Goal: Information Seeking & Learning: Understand process/instructions

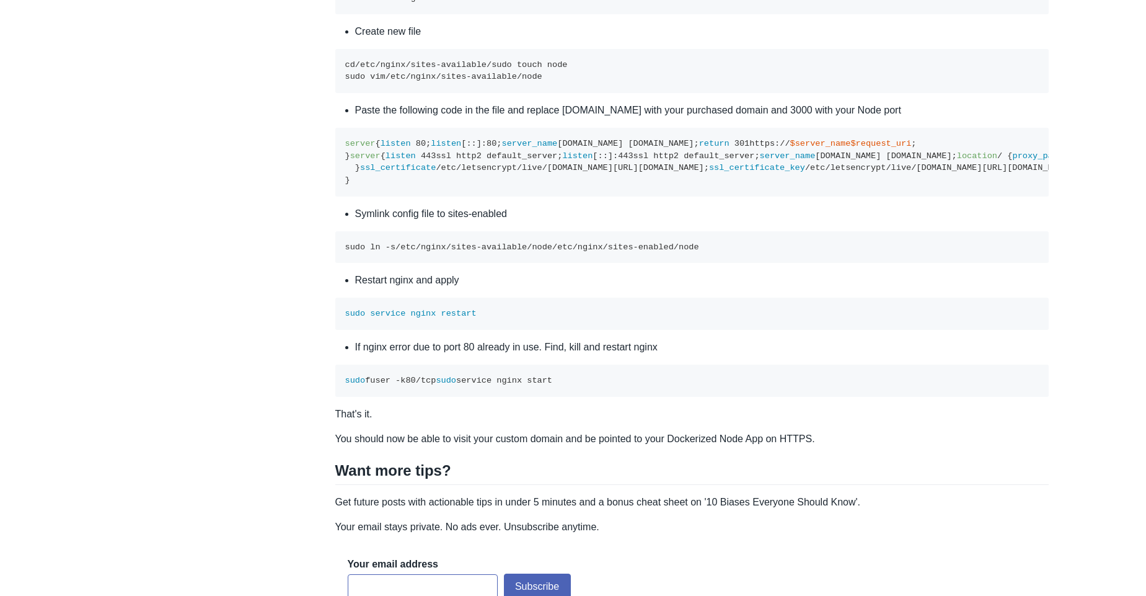
scroll to position [4235, 0]
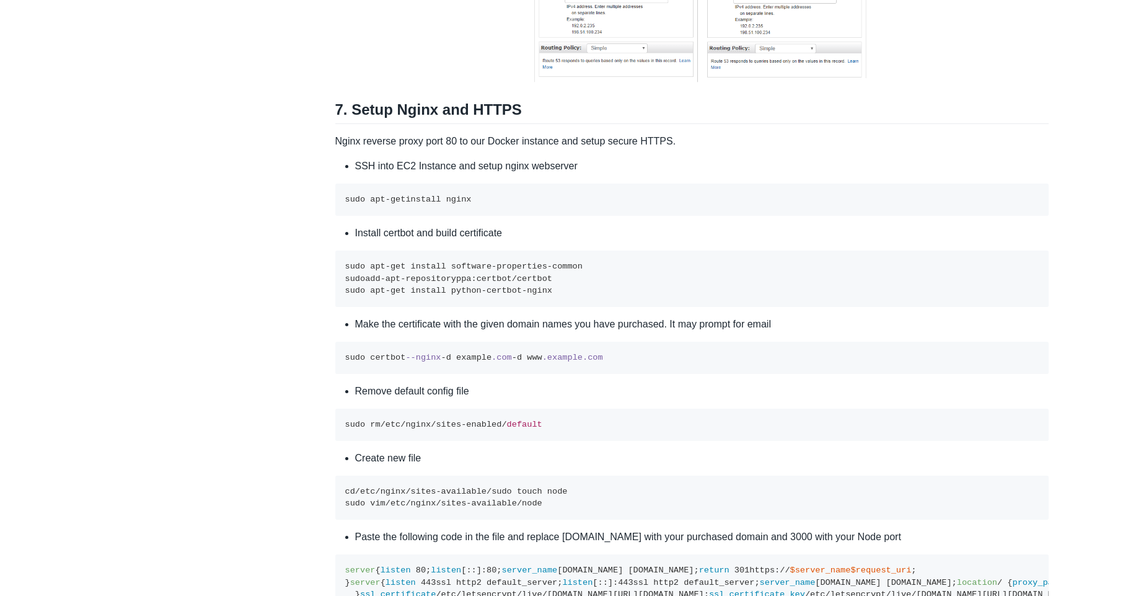
scroll to position [3793, 0]
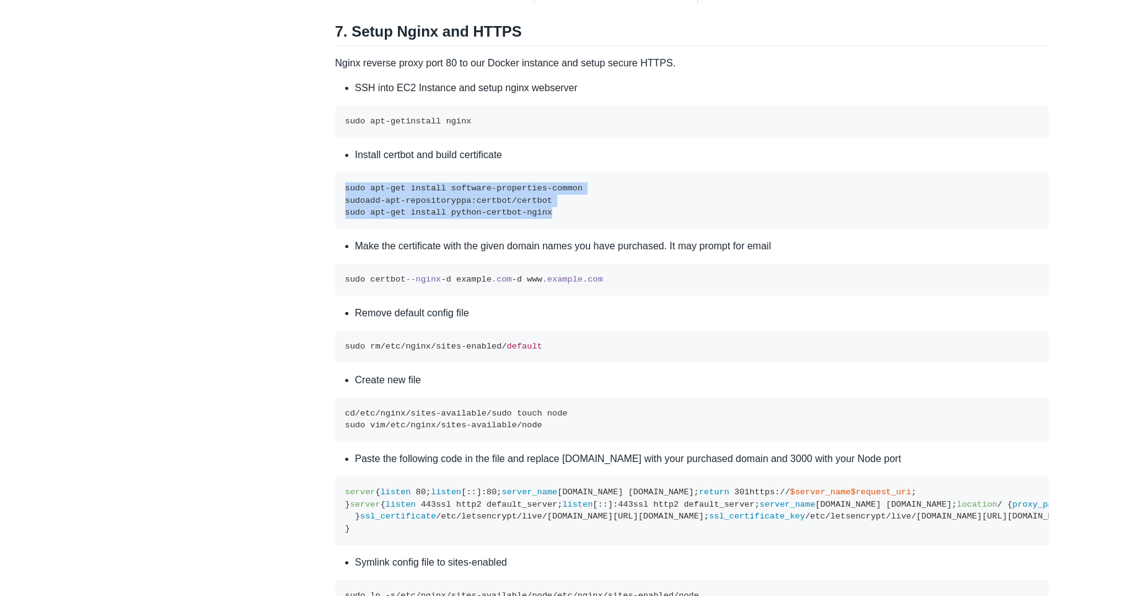
drag, startPoint x: 575, startPoint y: 306, endPoint x: 262, endPoint y: 280, distance: 314.8
copy code "sudo apt-get install software-properties-common sudo add-apt-repository ppa:cer…"
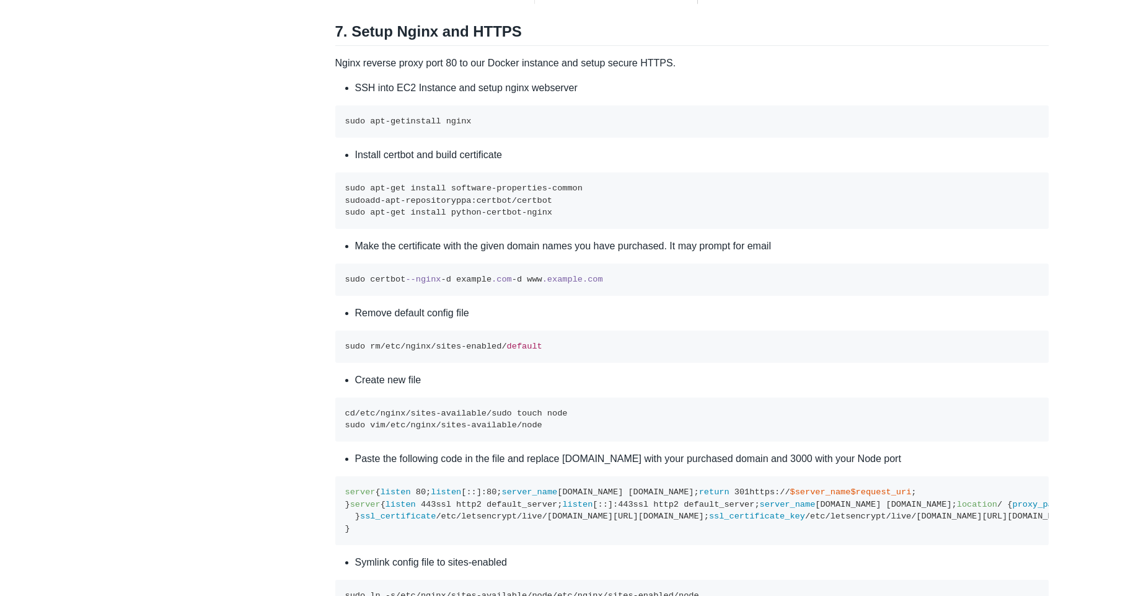
drag, startPoint x: 607, startPoint y: 377, endPoint x: 335, endPoint y: 375, distance: 272.1
click at [335, 296] on pre "sudo certbot --nginx -d example .com -d www .example .com" at bounding box center [692, 279] width 714 height 32
copy code "sudo certbot --nginx -d example .com -d www .example .com"
click at [710, 296] on pre "sudo certbot --nginx -d example .com -d www .example .com" at bounding box center [692, 279] width 714 height 32
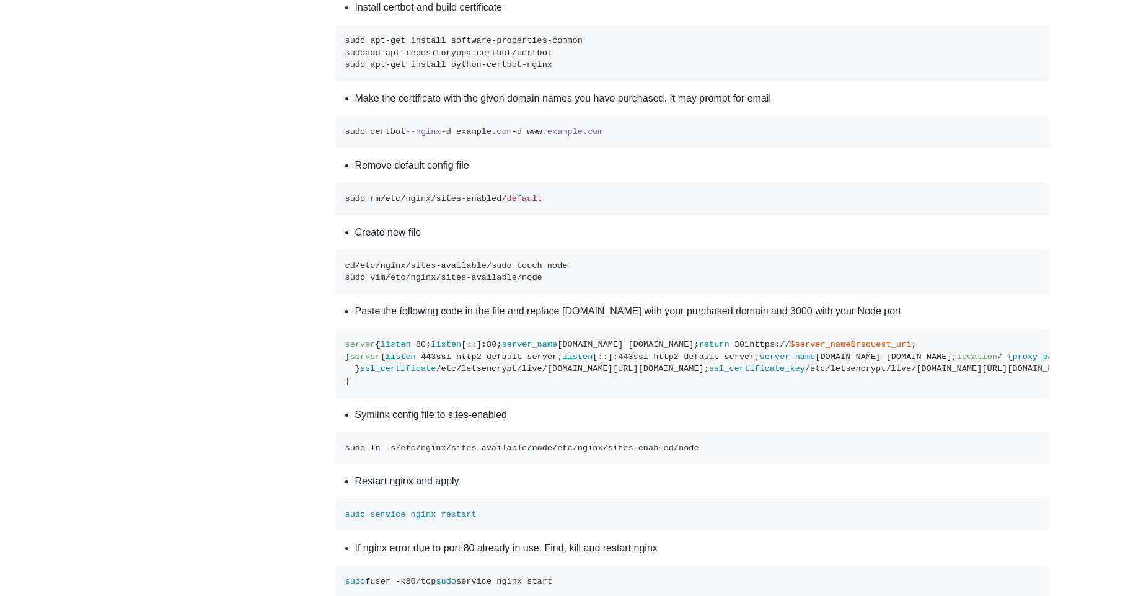
scroll to position [3942, 0]
drag, startPoint x: 578, startPoint y: 296, endPoint x: 281, endPoint y: 290, distance: 297.0
copy code "sudo rm /etc/ nginx /sites-enabled/ default"
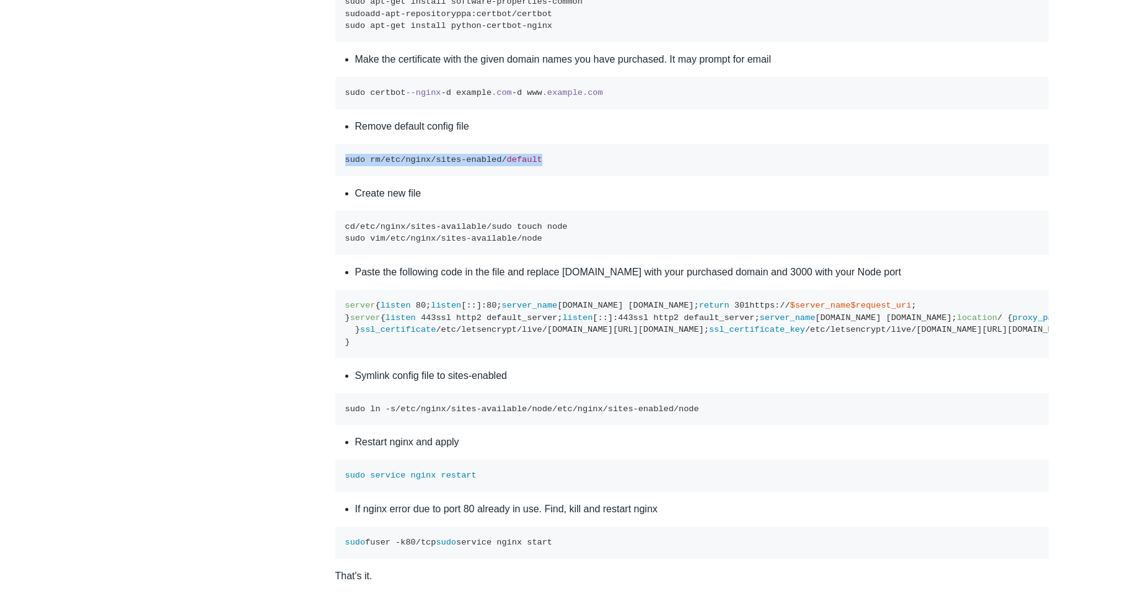
scroll to position [4017, 0]
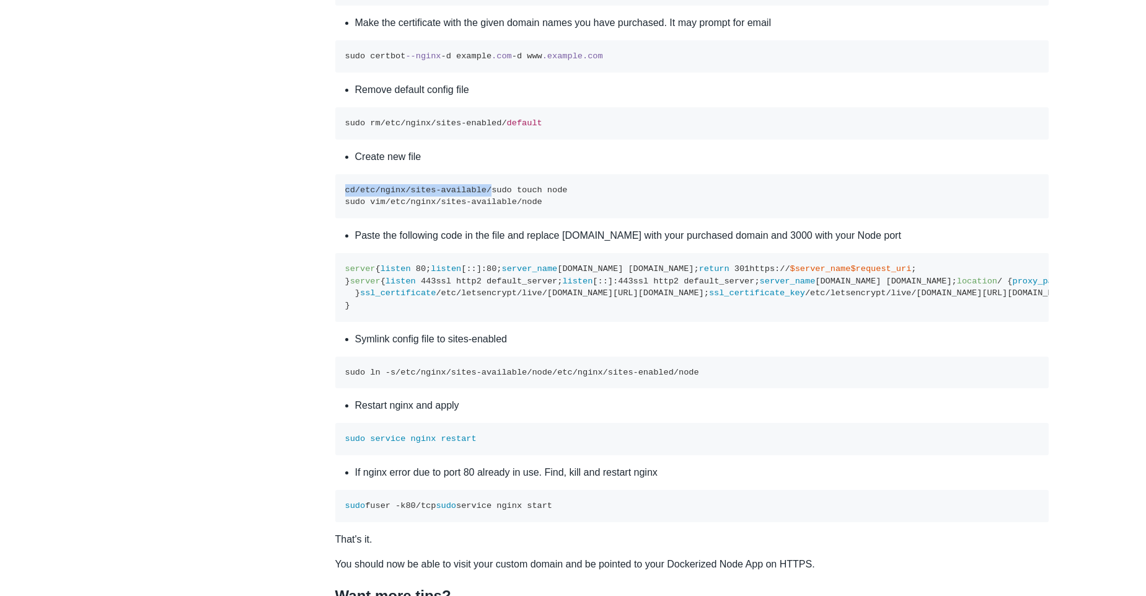
drag, startPoint x: 515, startPoint y: 285, endPoint x: 323, endPoint y: 276, distance: 192.3
copy code "cd /etc/ nginx /sites-available/"
drag, startPoint x: 421, startPoint y: 299, endPoint x: 345, endPoint y: 296, distance: 76.3
click at [345, 218] on pre "cd /etc/ nginx /sites-available/ sudo touch node sudo vim /etc/ nginx /sites-av…" at bounding box center [692, 196] width 714 height 44
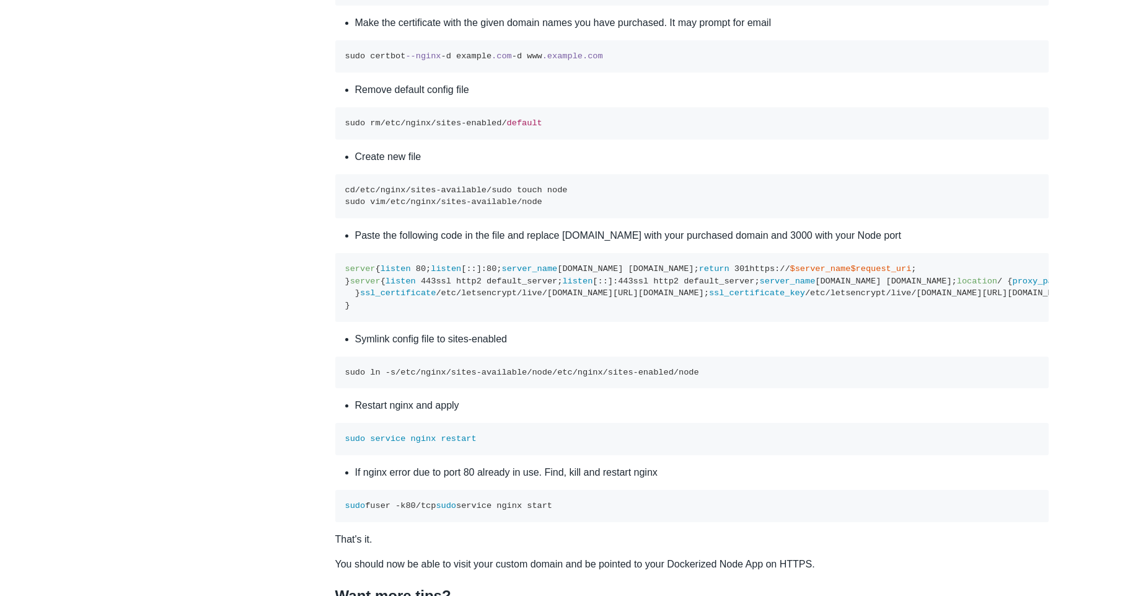
click at [530, 207] on code "cd /etc/ nginx /sites-available/ sudo touch node sudo vim /etc/ nginx /sites-av…" at bounding box center [456, 196] width 223 height 22
drag, startPoint x: 528, startPoint y: 309, endPoint x: 327, endPoint y: 306, distance: 201.5
copy code "sudo vim /etc/ nginx /sites-available/"
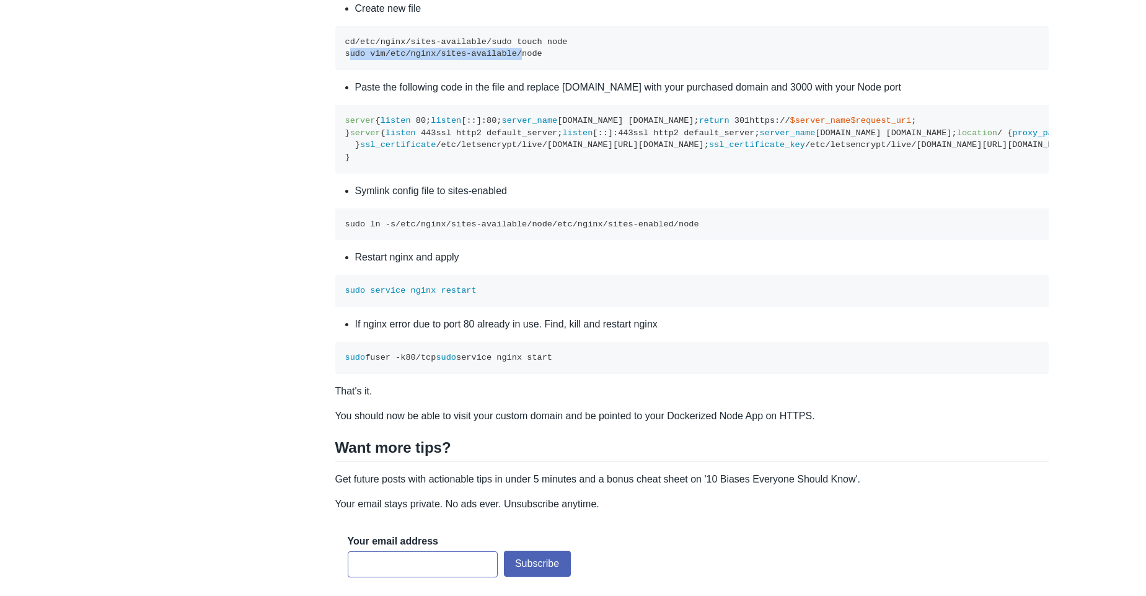
scroll to position [4165, 0]
click at [870, 173] on pre "server { listen 80 ; listen [::]: 80 ; server_name example.com www.example.com;…" at bounding box center [692, 138] width 714 height 69
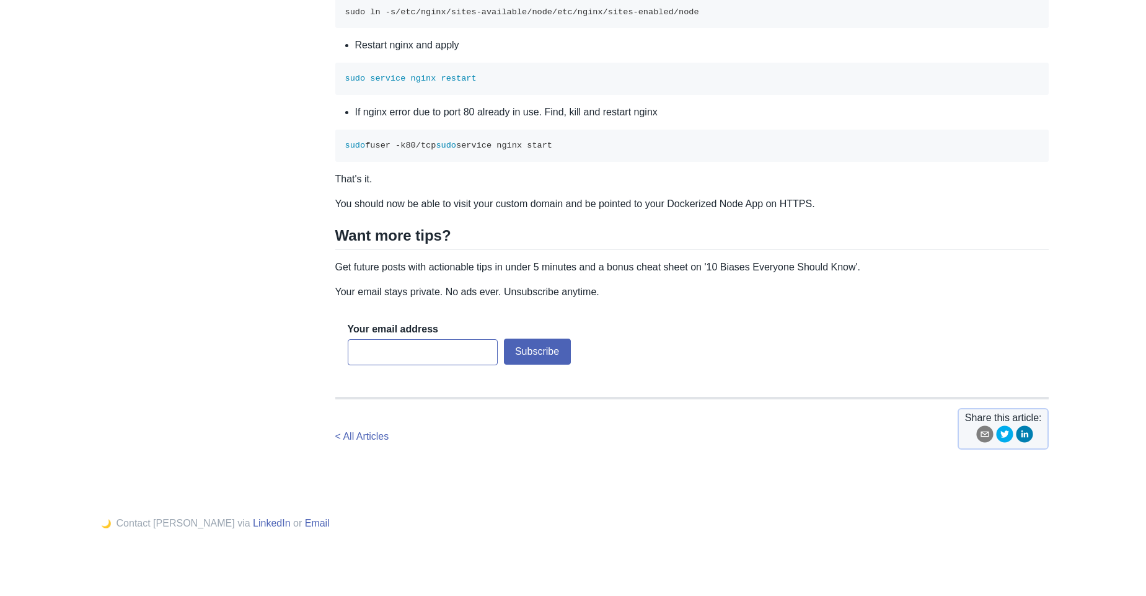
scroll to position [4314, 0]
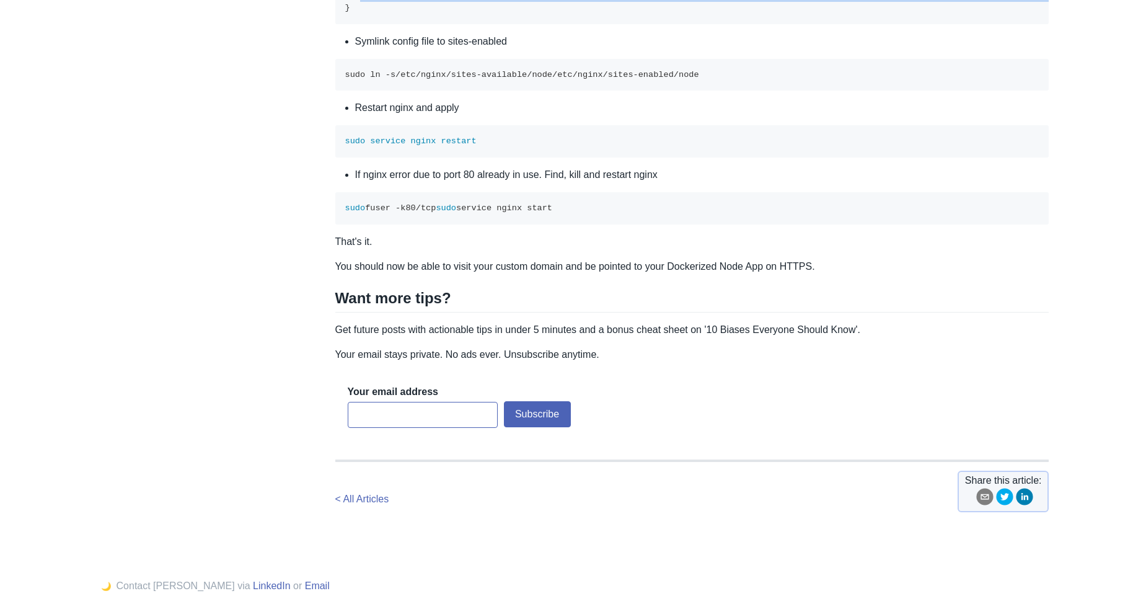
drag, startPoint x: 695, startPoint y: 362, endPoint x: 355, endPoint y: 278, distance: 350.6
copy code "ssl_certificate /etc/letsencrypt/live/example.com/fullchain.pem; ssl_certificat…"
drag, startPoint x: 548, startPoint y: 275, endPoint x: 604, endPoint y: 274, distance: 55.8
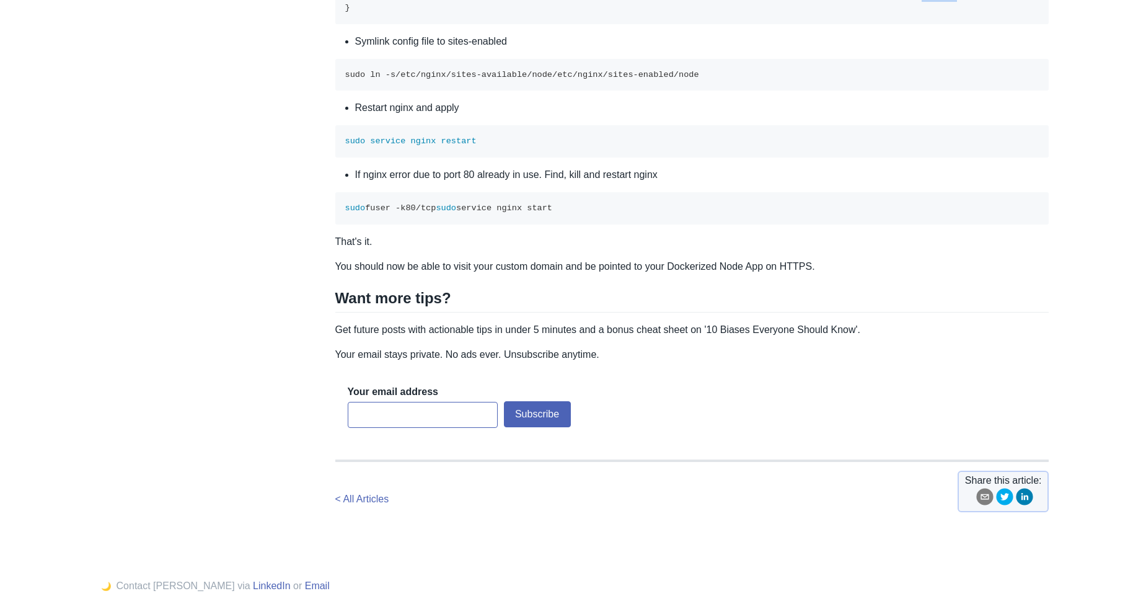
drag, startPoint x: 611, startPoint y: 278, endPoint x: 684, endPoint y: 271, distance: 72.9
drag, startPoint x: 635, startPoint y: 291, endPoint x: 698, endPoint y: 283, distance: 63.0
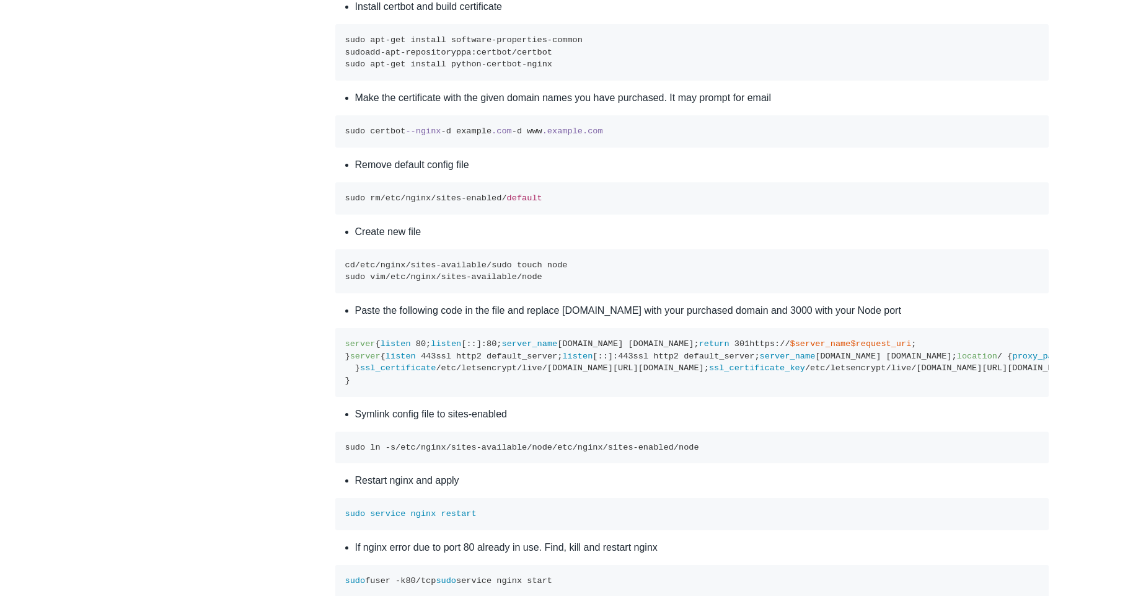
scroll to position [3942, 0]
drag, startPoint x: 342, startPoint y: 394, endPoint x: 479, endPoint y: 395, distance: 136.4
click at [477, 293] on pre "cd /etc/ nginx /sites-available/ sudo touch node sudo vim /etc/ nginx /sites-av…" at bounding box center [692, 271] width 714 height 44
drag, startPoint x: 563, startPoint y: 387, endPoint x: 325, endPoint y: 385, distance: 238.0
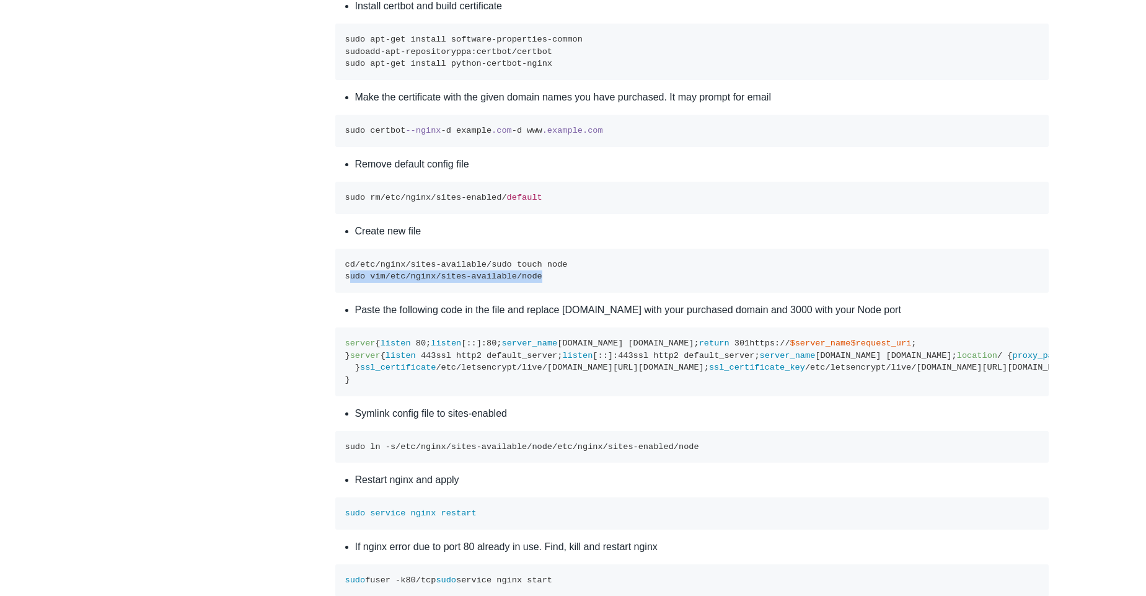
copy code "sudo vim /etc/ nginx /sites-available/ node"
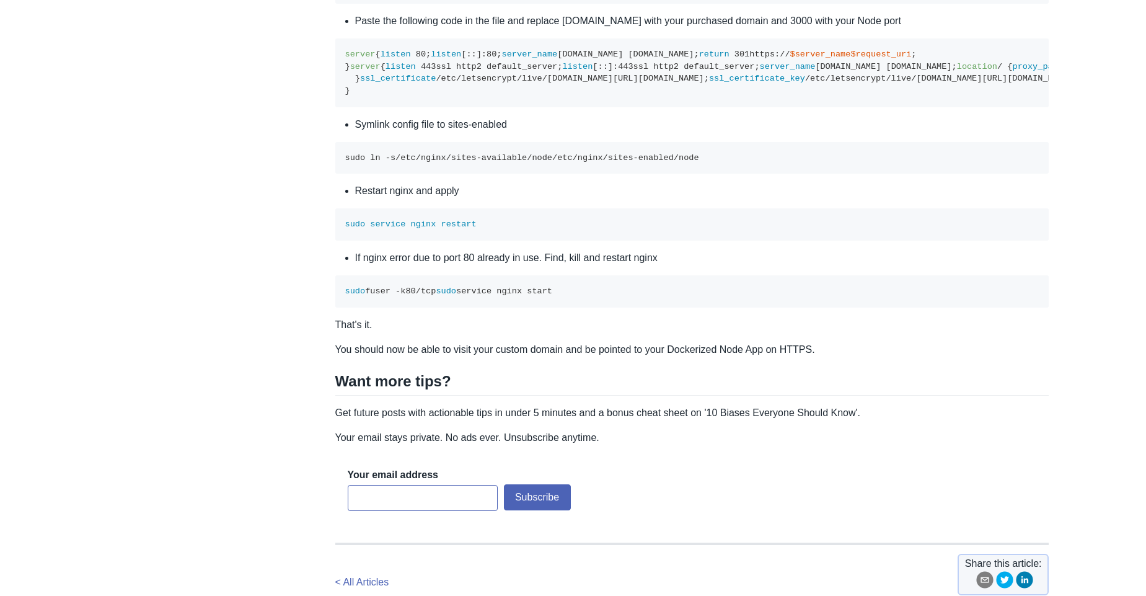
scroll to position [4240, 0]
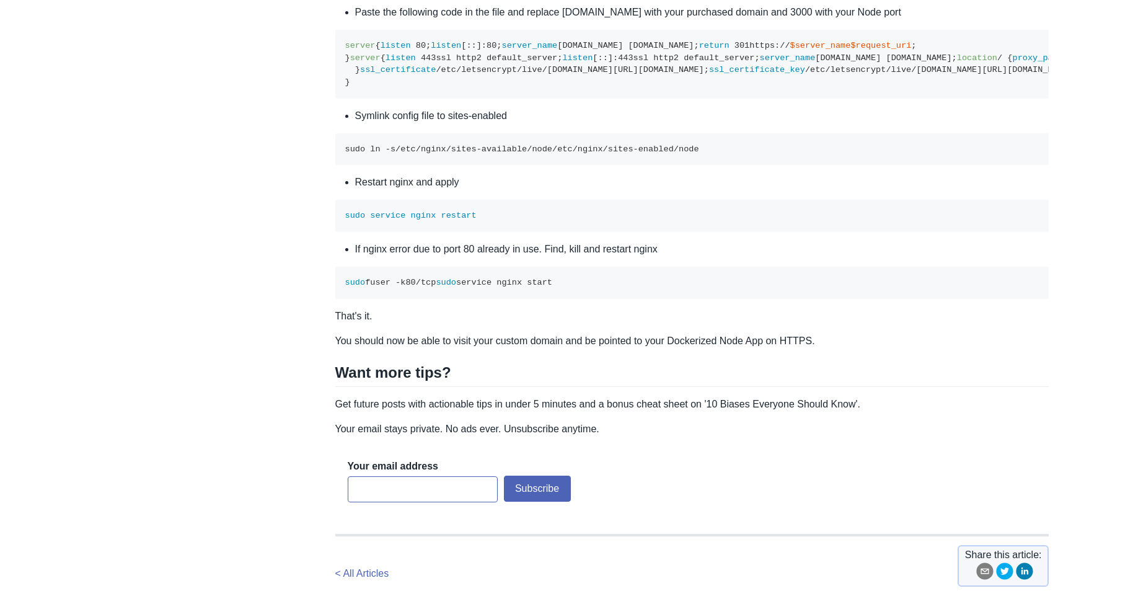
drag, startPoint x: 527, startPoint y: 90, endPoint x: 342, endPoint y: 85, distance: 184.8
copy code "sudo vim /etc/ nginx /sites-available/"
drag, startPoint x: 585, startPoint y: 203, endPoint x: 356, endPoint y: 195, distance: 228.2
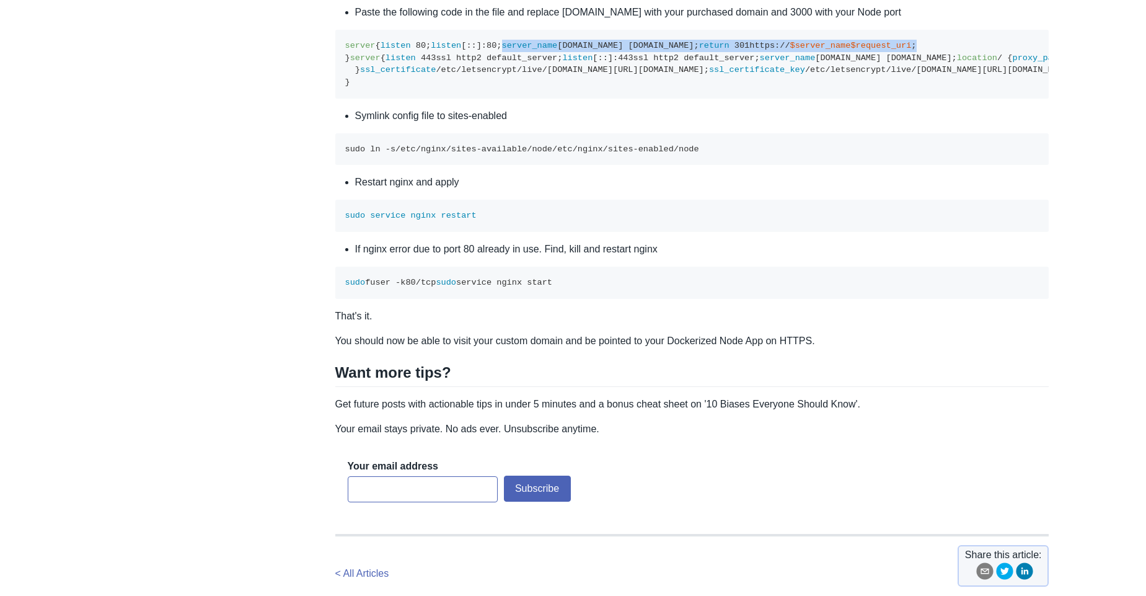
click at [356, 99] on pre "server { listen 80 ; listen [::]: 80 ; server_name example.com www.example.com;…" at bounding box center [692, 64] width 714 height 69
copy code "server_name example.com www.example.com; return 301 https:// $server_name $requ…"
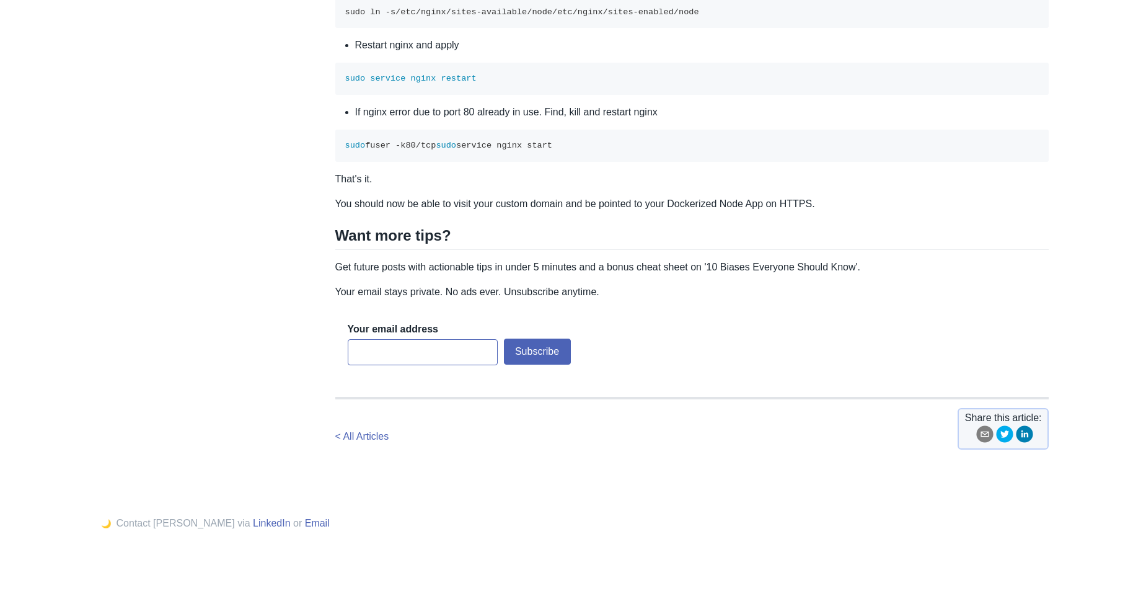
scroll to position [4537, 0]
click at [578, 17] on span "/etc/" at bounding box center [564, 11] width 25 height 9
copy div "sudo ln -s /etc/ nginx /sites-available/ node /etc/ nginx /sites-enabled/ node"
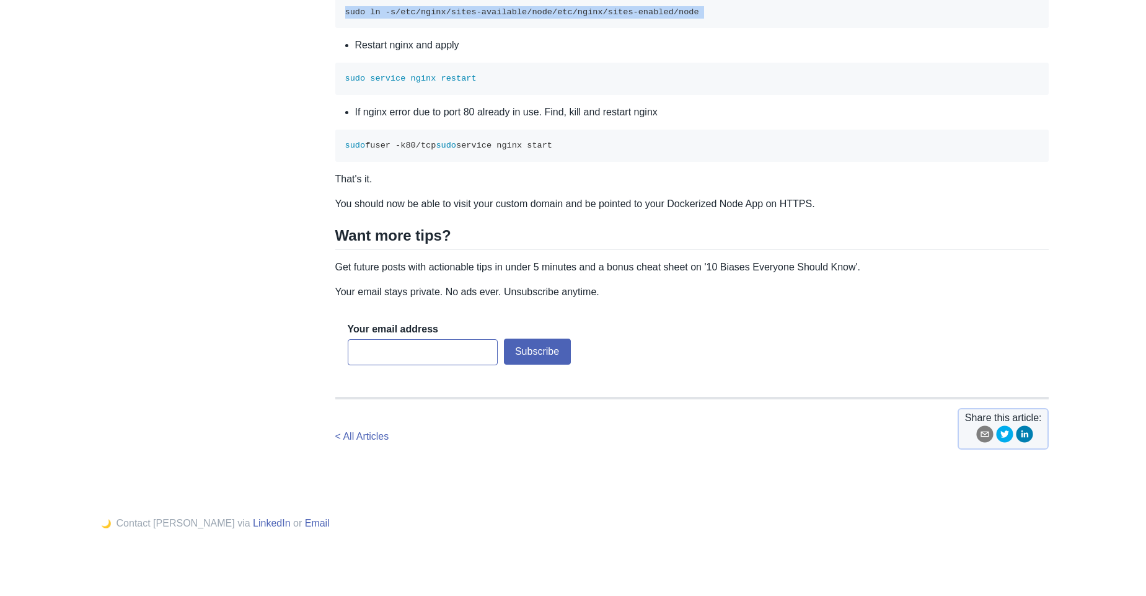
click at [519, 29] on pre "sudo ln -s /etc/ nginx /sites-available/ node /etc/ nginx /sites-enabled/ node" at bounding box center [692, 12] width 714 height 32
drag, startPoint x: 536, startPoint y: 218, endPoint x: 324, endPoint y: 198, distance: 213.0
click at [357, 29] on pre "sudo ln -s /etc/ nginx /sites-available/ node /etc/ nginx /sites-enabled/ node" at bounding box center [692, 12] width 714 height 32
click at [357, 17] on code "sudo ln -s /etc/ nginx /sites-available/ node /etc/ nginx /sites-enabled/ node" at bounding box center [522, 11] width 354 height 9
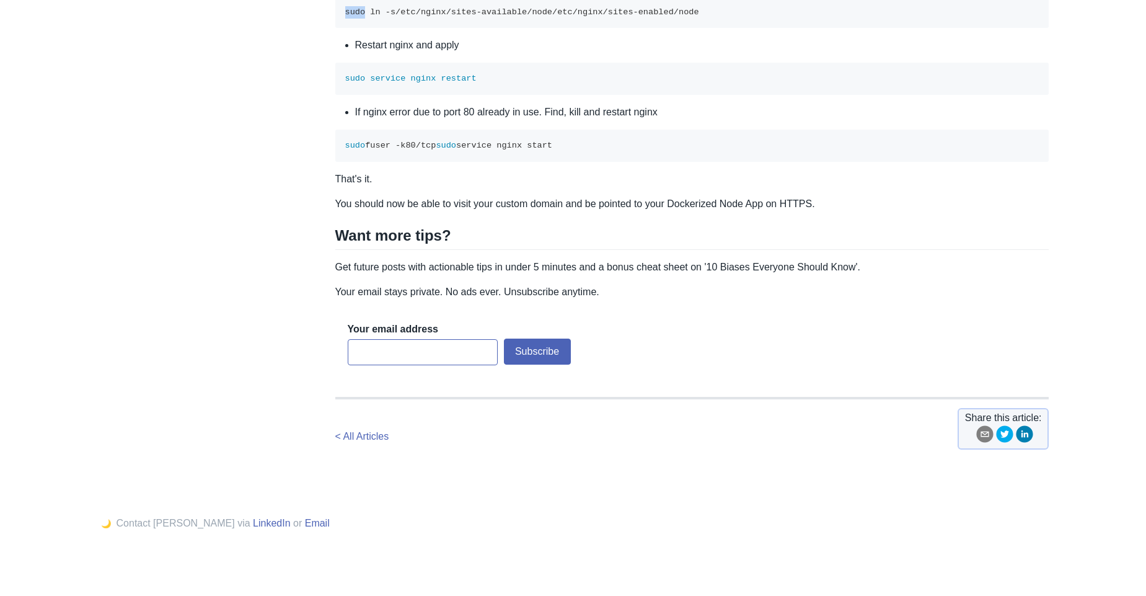
click at [357, 17] on code "sudo ln -s /etc/ nginx /sites-available/ node /etc/ nginx /sites-enabled/ node" at bounding box center [522, 11] width 354 height 9
drag, startPoint x: 496, startPoint y: 281, endPoint x: 317, endPoint y: 280, distance: 178.5
drag, startPoint x: 507, startPoint y: 361, endPoint x: 300, endPoint y: 349, distance: 207.4
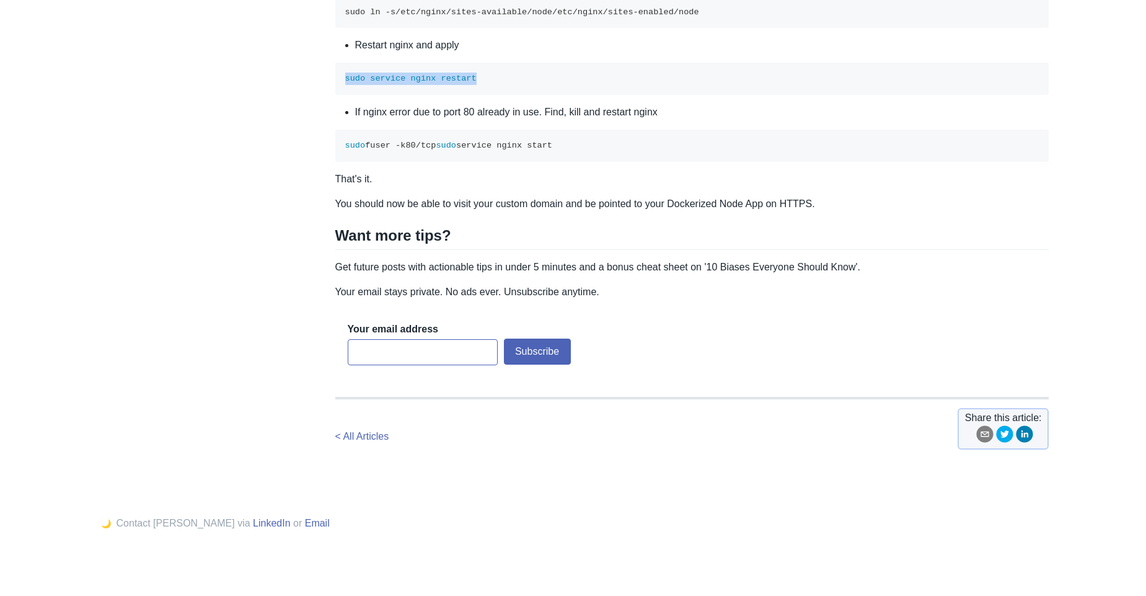
click at [379, 17] on code "sudo ln -s /etc/ nginx /sites-available/ node /etc/ nginx /sites-enabled/ node" at bounding box center [522, 11] width 354 height 9
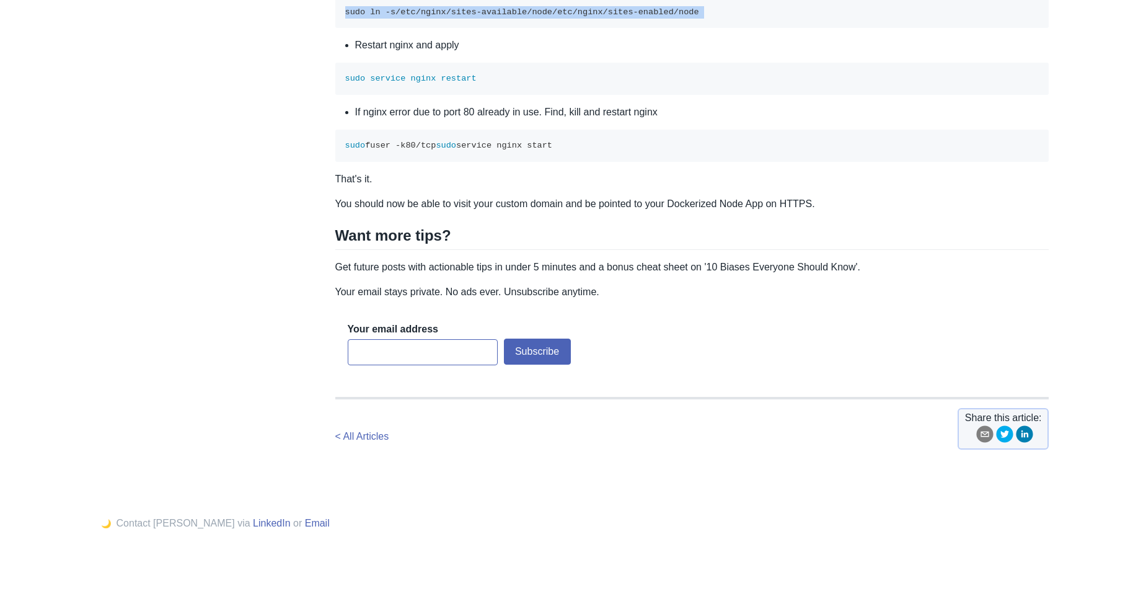
click at [379, 17] on code "sudo ln -s /etc/ nginx /sites-available/ node /etc/ nginx /sites-enabled/ node" at bounding box center [522, 11] width 354 height 9
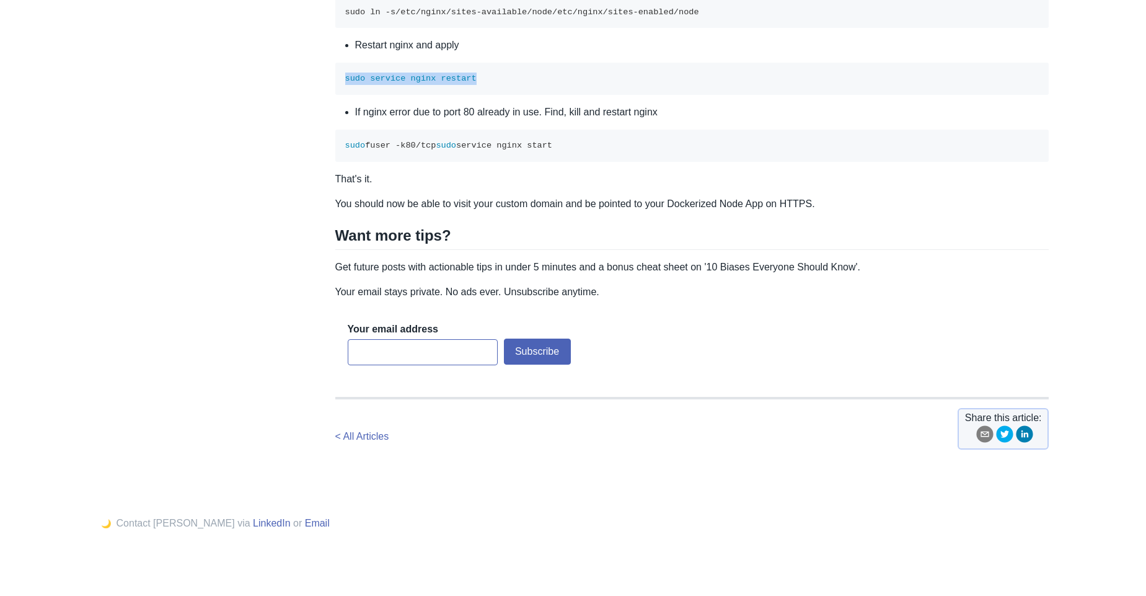
drag, startPoint x: 494, startPoint y: 286, endPoint x: 340, endPoint y: 285, distance: 154.3
click at [340, 95] on pre "sudo service nginx restart" at bounding box center [692, 79] width 714 height 32
drag, startPoint x: 479, startPoint y: 368, endPoint x: 290, endPoint y: 345, distance: 190.5
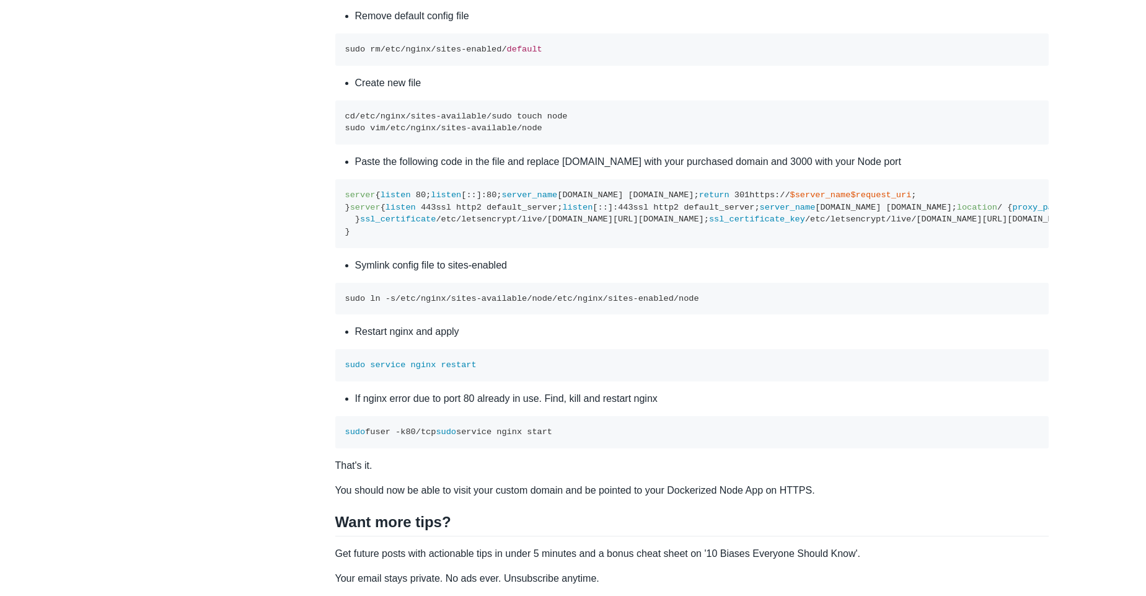
scroll to position [4091, 0]
drag, startPoint x: 526, startPoint y: 237, endPoint x: 313, endPoint y: 237, distance: 213.2
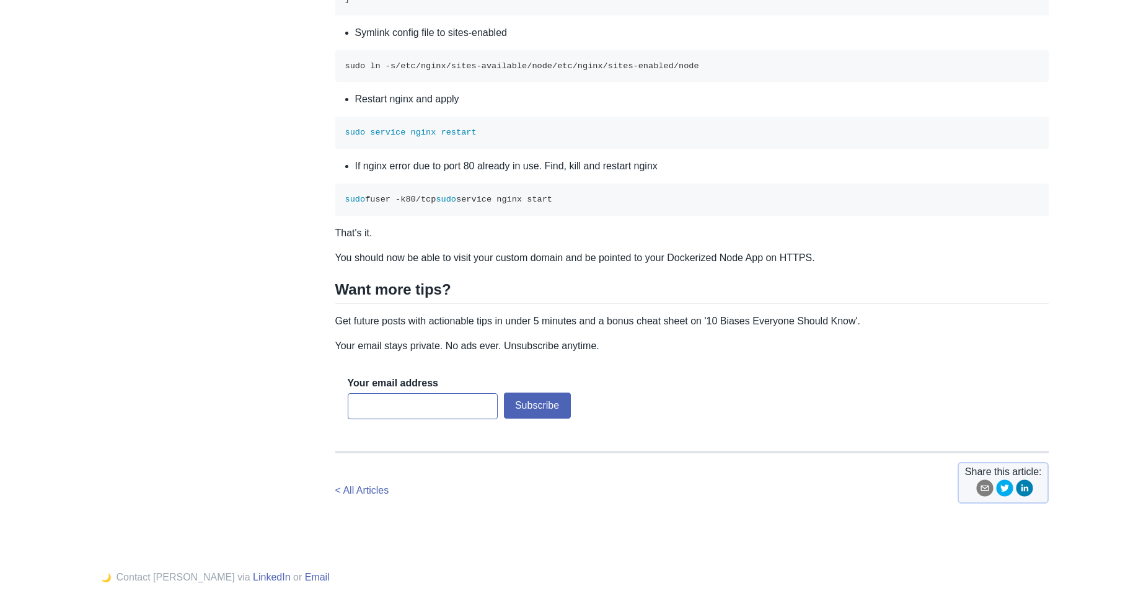
scroll to position [4537, 0]
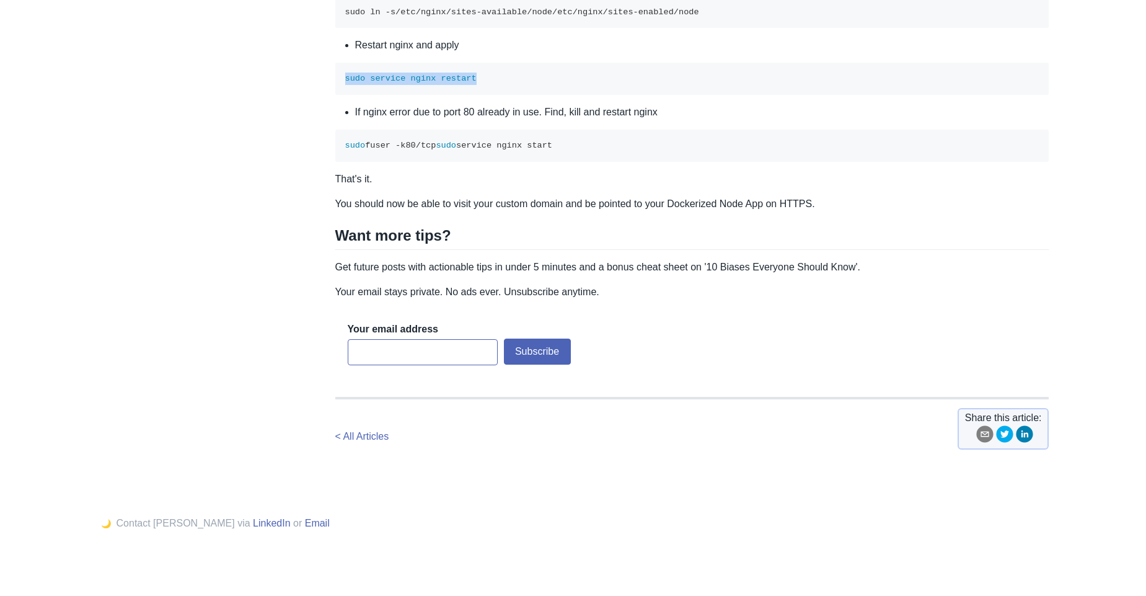
drag, startPoint x: 495, startPoint y: 283, endPoint x: 300, endPoint y: 281, distance: 195.3
drag, startPoint x: 488, startPoint y: 366, endPoint x: 324, endPoint y: 330, distance: 167.5
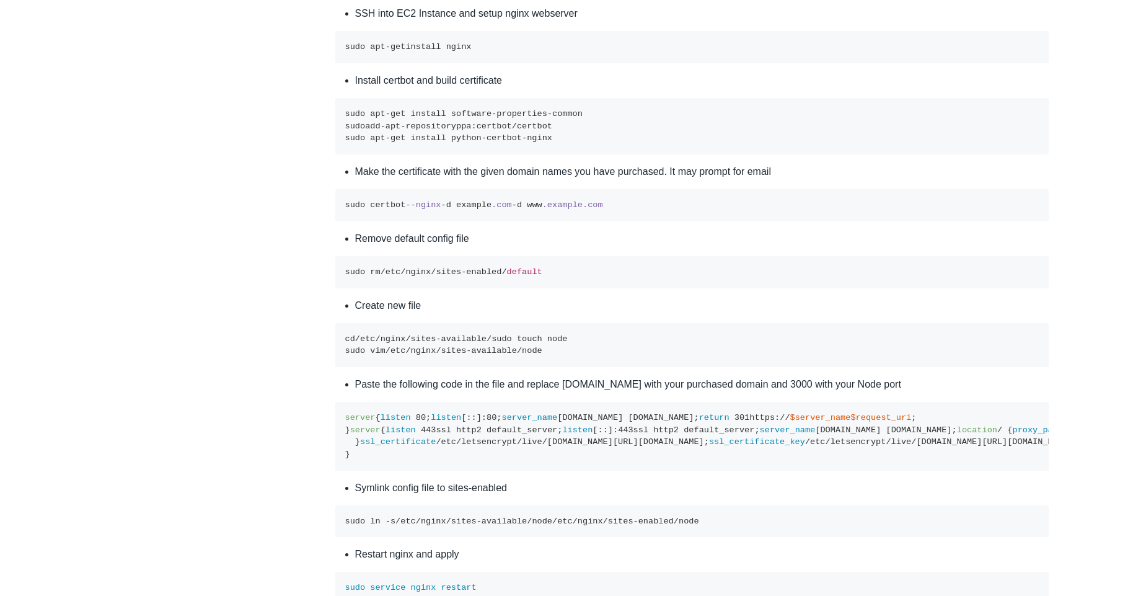
click at [784, 63] on pre "sudo apt- get install nginx" at bounding box center [692, 47] width 714 height 32
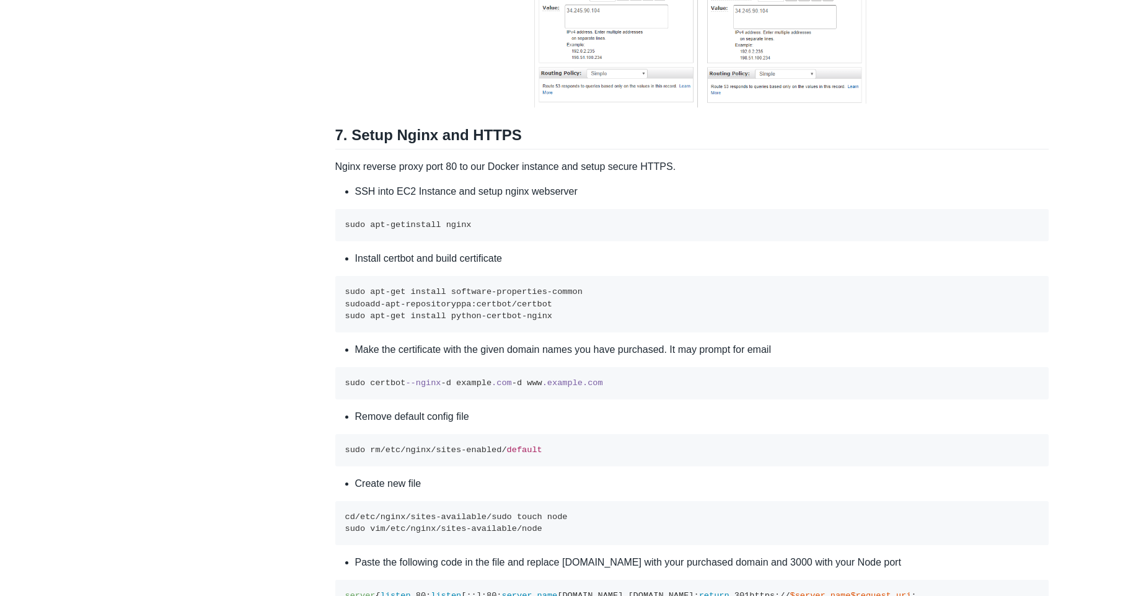
scroll to position [3645, 0]
